Goal: Task Accomplishment & Management: Use online tool/utility

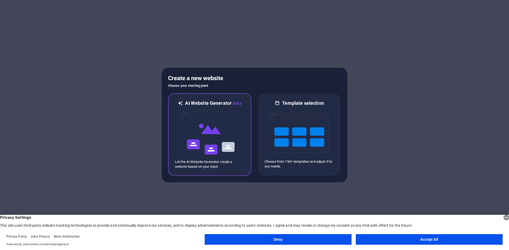
click at [217, 162] on p "Let the AI Website Generator create a website based on your input." at bounding box center [209, 165] width 69 height 10
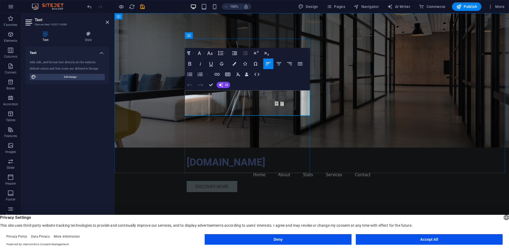
click at [241, 248] on p "At [DOMAIN_NAME], we specialize in innovative software development solutions us…" at bounding box center [312, 254] width 250 height 13
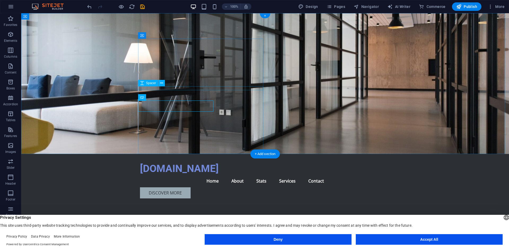
click at [236, 237] on div "discord sunucumuz" at bounding box center [265, 244] width 250 height 14
click at [242, 237] on div "discord sunucumuz" at bounding box center [265, 244] width 250 height 14
click at [237, 237] on div "discord sunucumuz" at bounding box center [265, 244] width 250 height 14
click at [228, 237] on div "discord sunucumuz" at bounding box center [265, 244] width 250 height 14
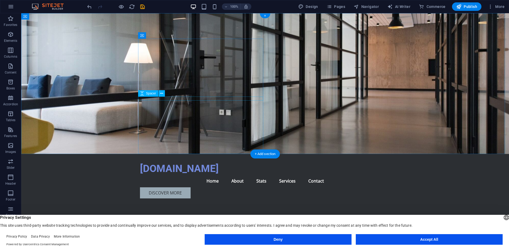
click at [218, 237] on div "discord sunucumuz" at bounding box center [265, 244] width 250 height 14
drag, startPoint x: 218, startPoint y: 82, endPoint x: 125, endPoint y: 82, distance: 93.3
click at [218, 237] on div "discord sunucumuz" at bounding box center [265, 244] width 250 height 14
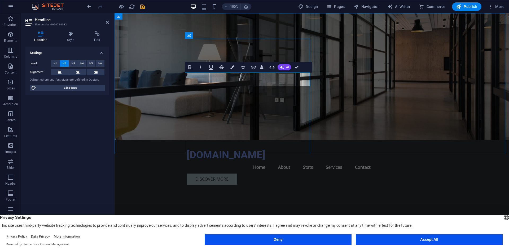
click at [289, 223] on h2 "discord sunucumuz" at bounding box center [312, 230] width 250 height 14
click at [273, 223] on h2 "discord sunucumuz" at bounding box center [312, 230] width 250 height 14
click at [285, 223] on h2 "discord sunucumuz" at bounding box center [312, 230] width 250 height 14
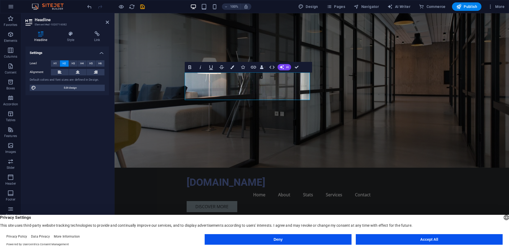
click at [391, 65] on figure at bounding box center [311, 90] width 394 height 155
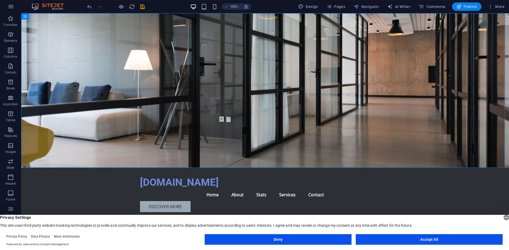
click at [457, 9] on icon "button" at bounding box center [458, 6] width 5 height 5
checkbox input "false"
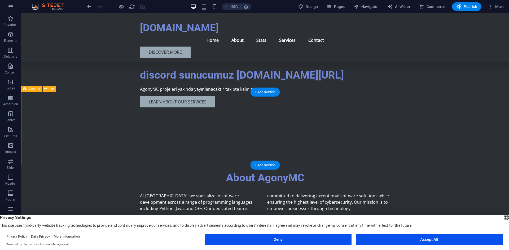
scroll to position [35, 0]
